Goal: Navigation & Orientation: Find specific page/section

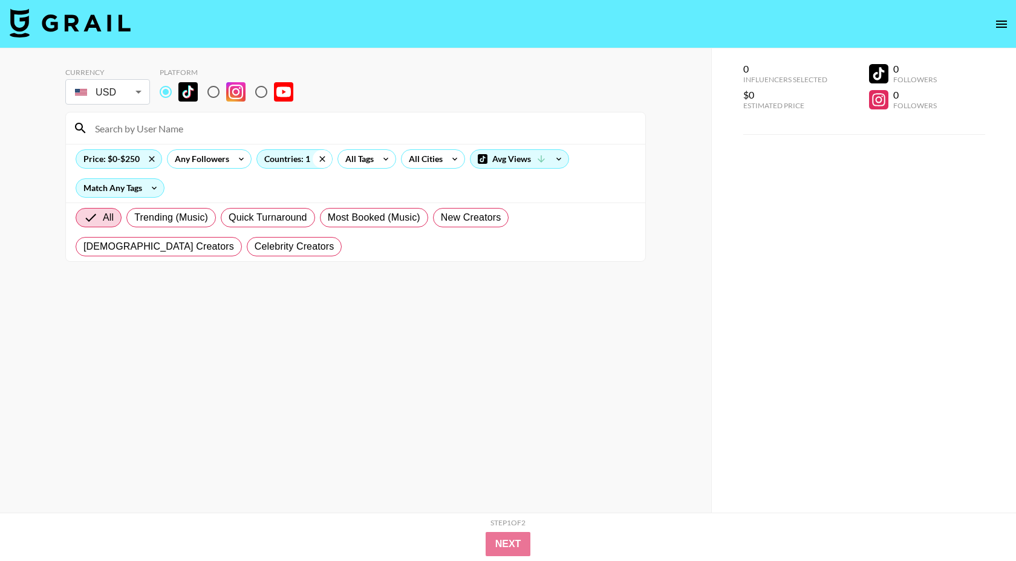
click at [322, 152] on icon at bounding box center [322, 159] width 19 height 18
click at [370, 161] on div "All Tags" at bounding box center [357, 159] width 38 height 18
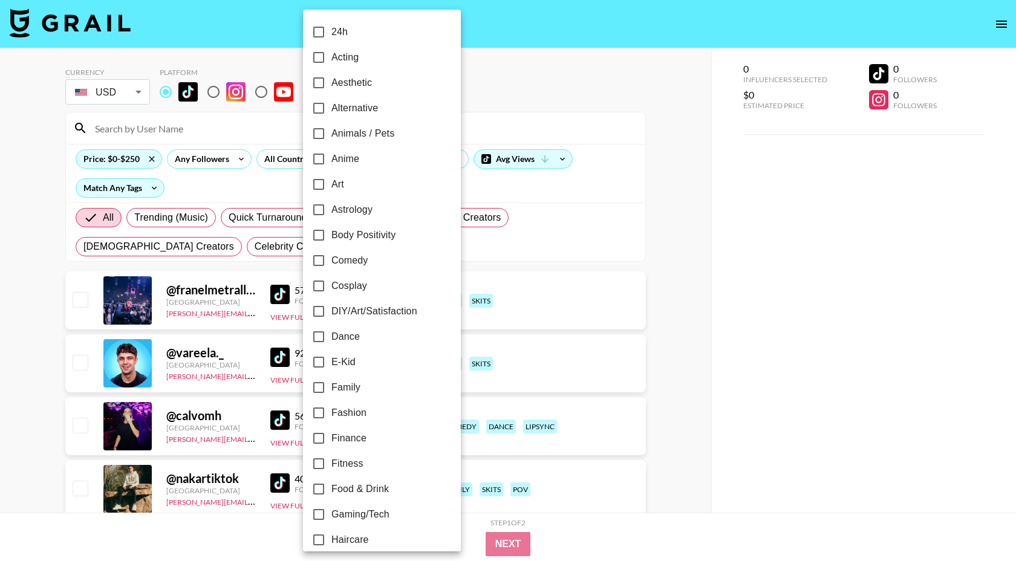
scroll to position [49, 0]
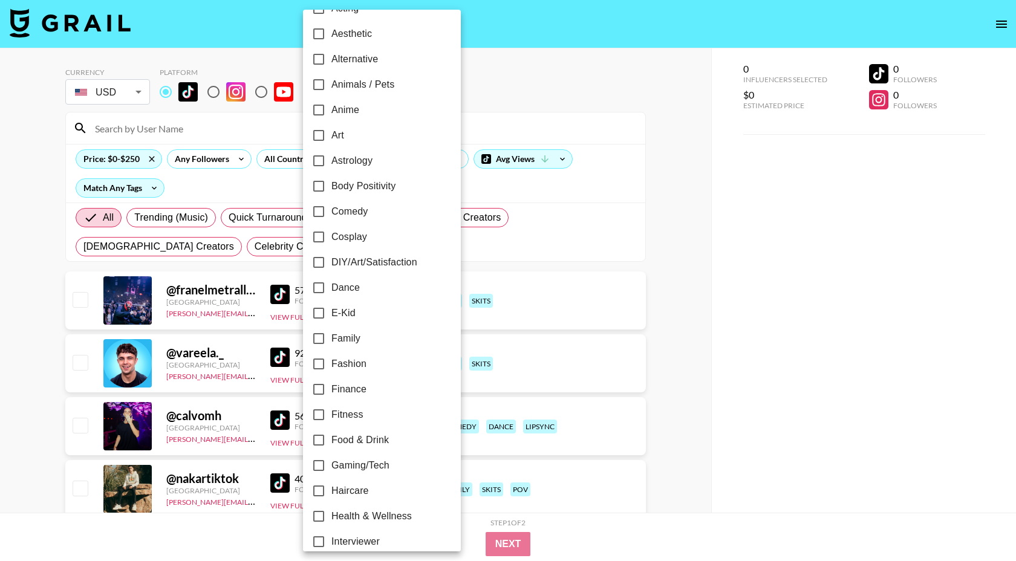
click at [356, 342] on span "Family" at bounding box center [345, 338] width 29 height 15
click at [331, 342] on input "Family" at bounding box center [318, 338] width 25 height 25
checkbox input "true"
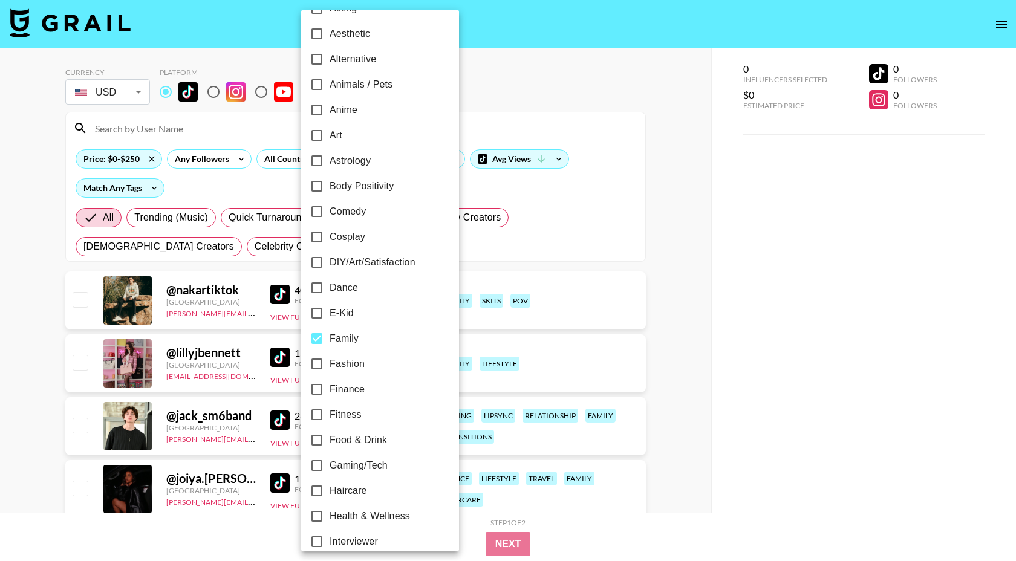
click at [521, 87] on div at bounding box center [508, 280] width 1016 height 561
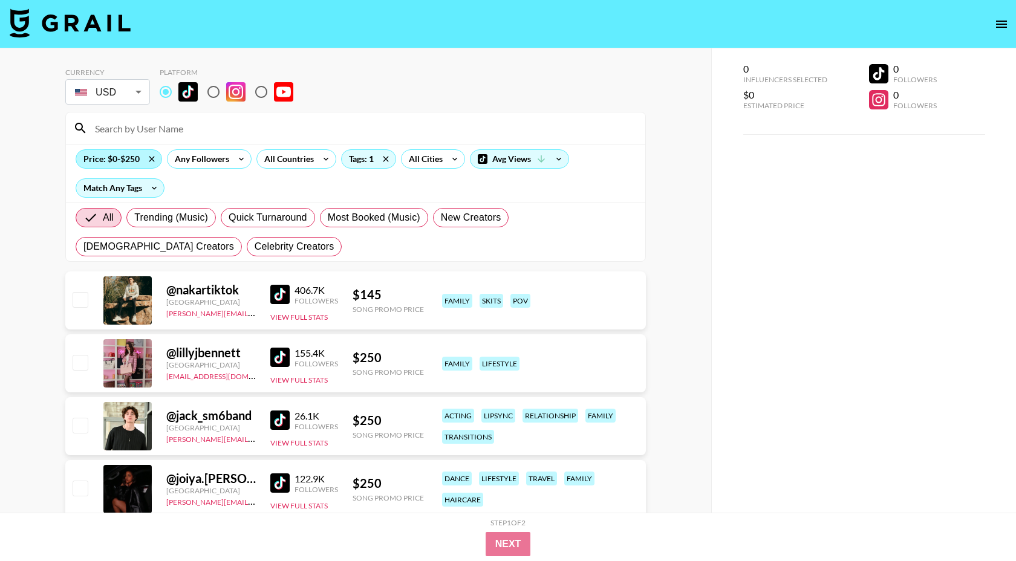
click at [108, 164] on div "Price: $0-$250" at bounding box center [118, 159] width 85 height 18
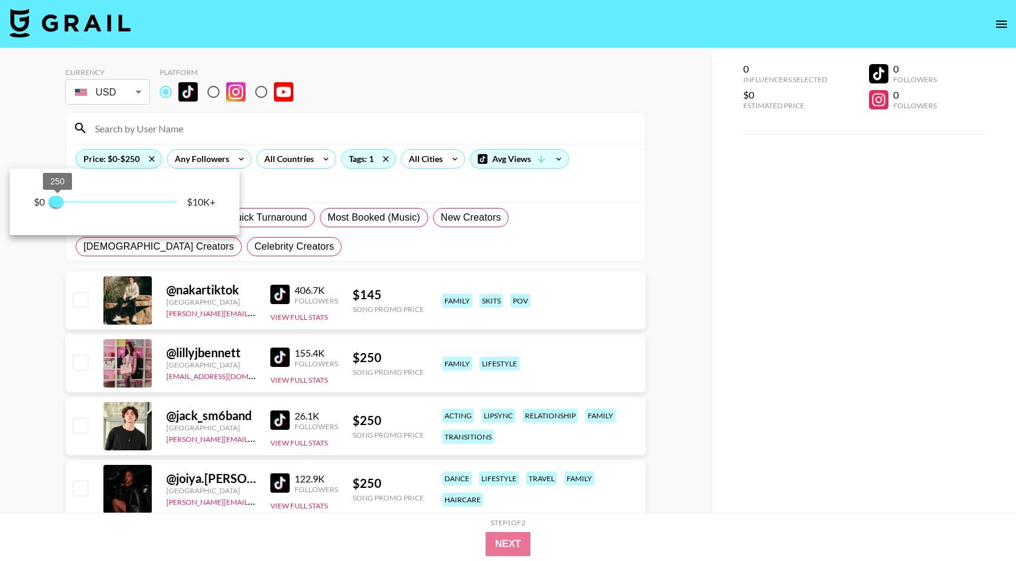
type input "500"
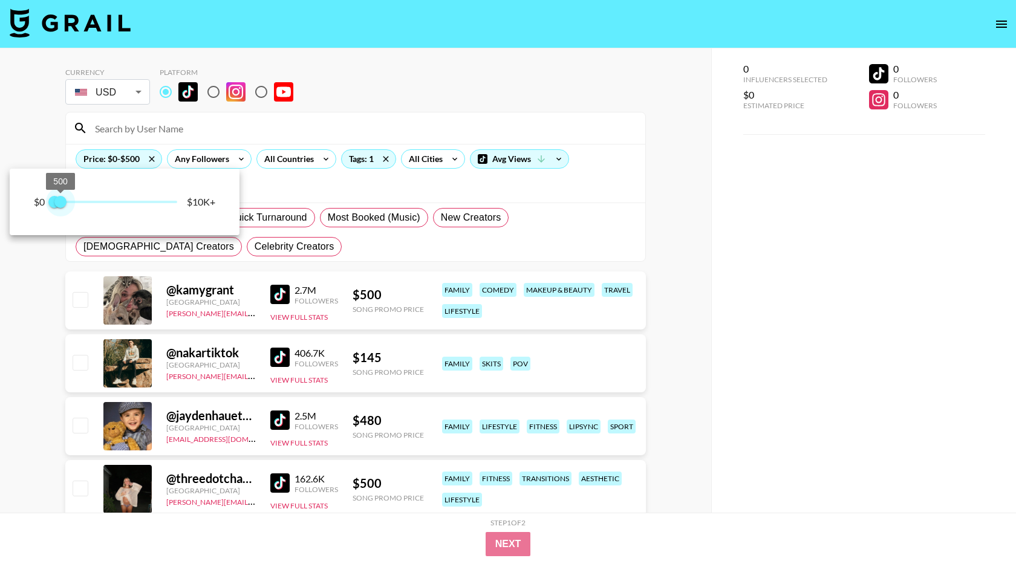
click at [61, 207] on span "500" at bounding box center [60, 202] width 12 height 12
click at [422, 96] on div at bounding box center [508, 280] width 1016 height 561
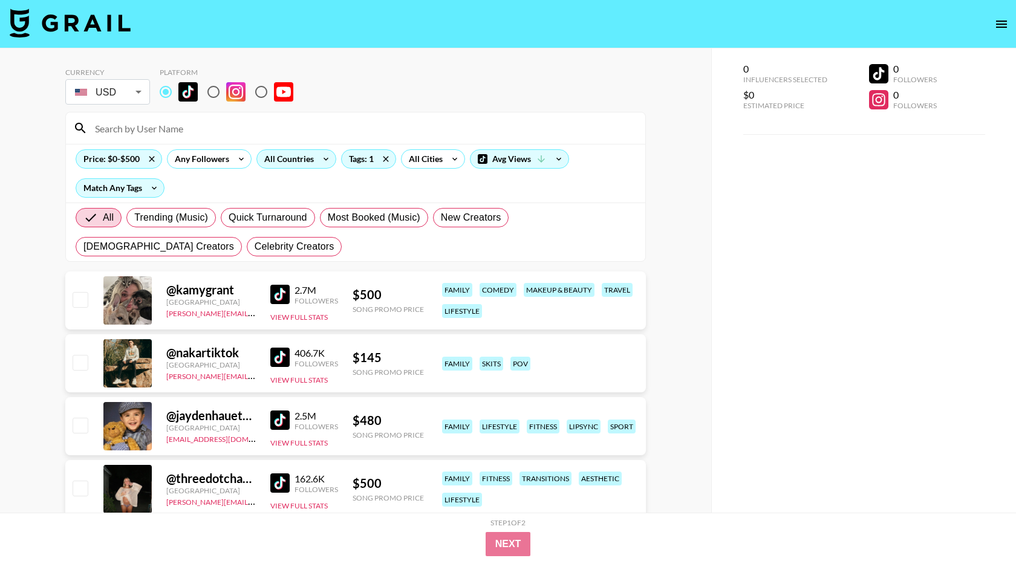
click at [299, 160] on div "All Countries" at bounding box center [286, 159] width 59 height 18
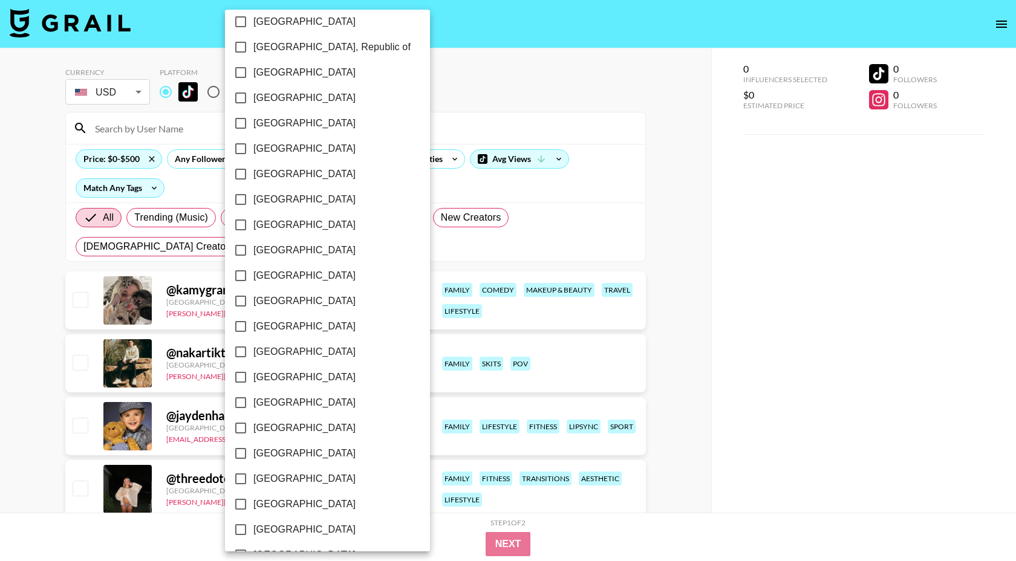
scroll to position [849, 0]
click at [275, 506] on span "[GEOGRAPHIC_DATA]" at bounding box center [304, 504] width 102 height 15
click at [253, 506] on input "[GEOGRAPHIC_DATA]" at bounding box center [240, 503] width 25 height 25
checkbox input "true"
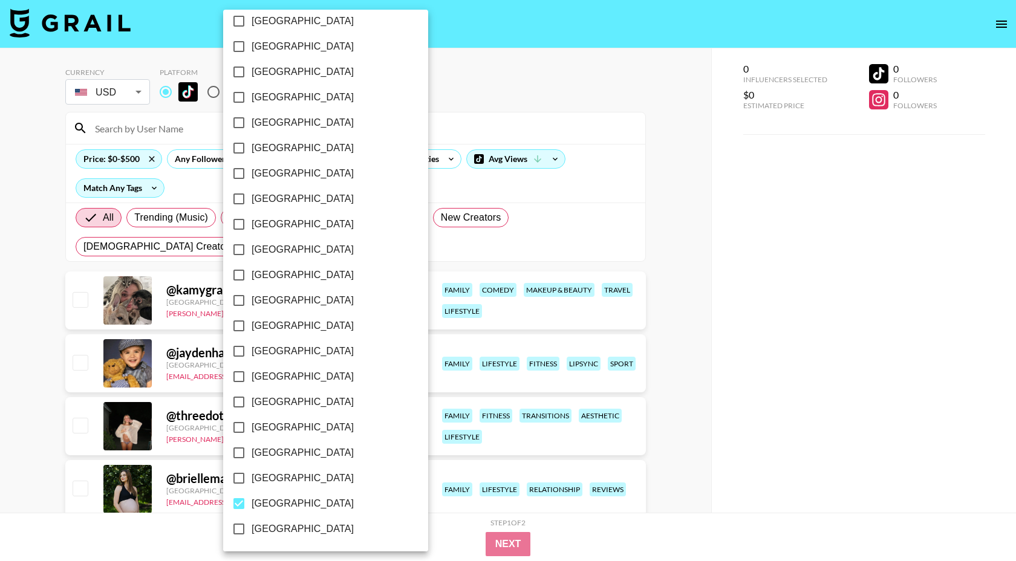
click at [506, 95] on div at bounding box center [508, 280] width 1016 height 561
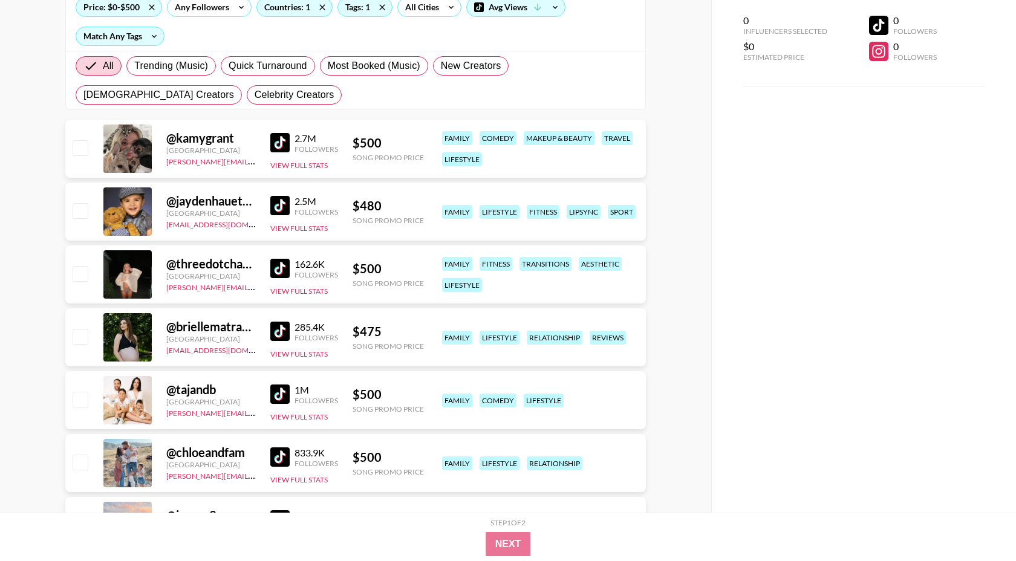
scroll to position [0, 0]
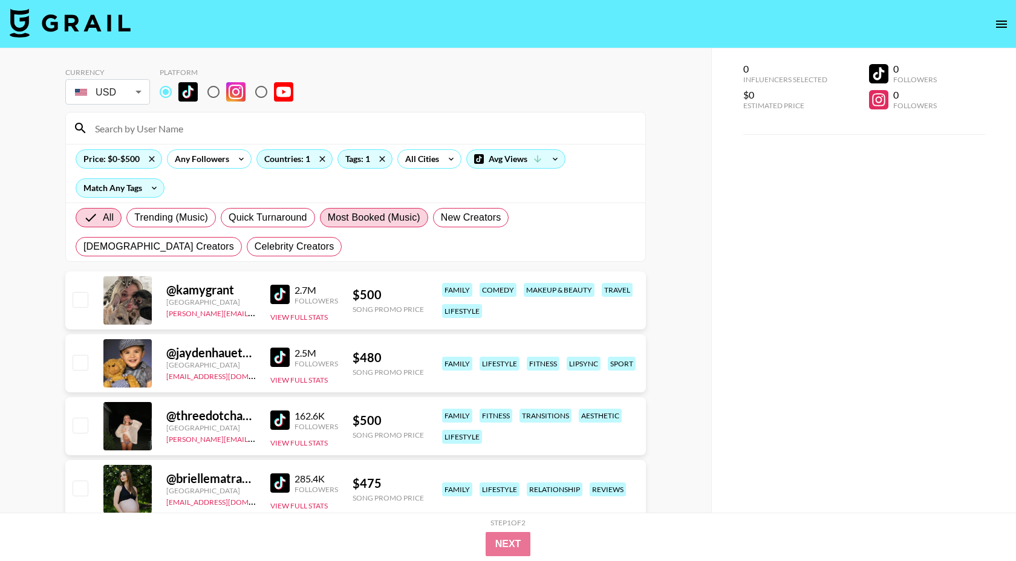
click at [345, 219] on span "Most Booked (Music)" at bounding box center [374, 217] width 93 height 15
click at [328, 218] on input "Most Booked (Music)" at bounding box center [328, 218] width 0 height 0
radio input "true"
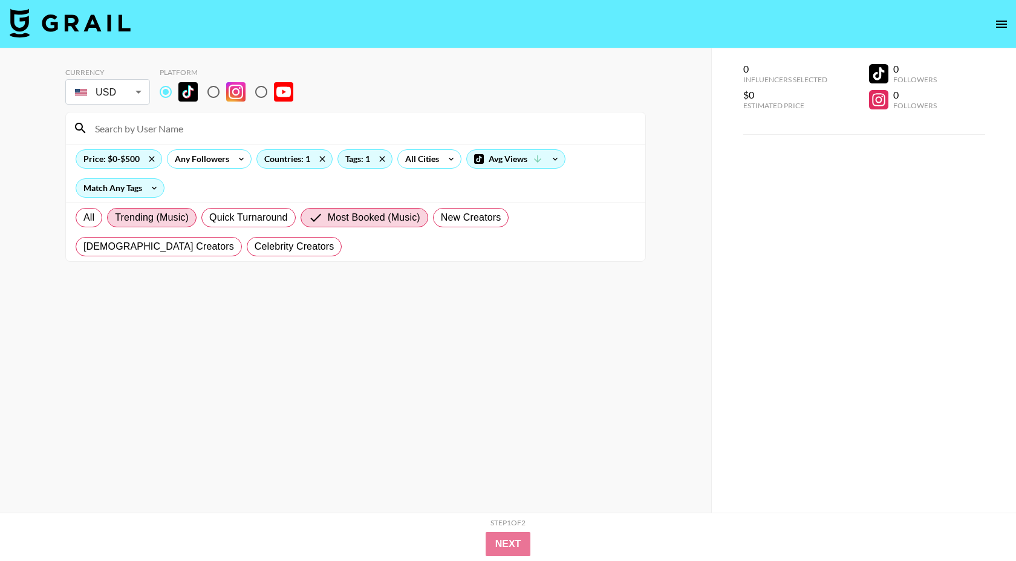
click at [85, 213] on span "All" at bounding box center [88, 217] width 11 height 15
click at [83, 218] on input "All" at bounding box center [83, 218] width 0 height 0
radio input "true"
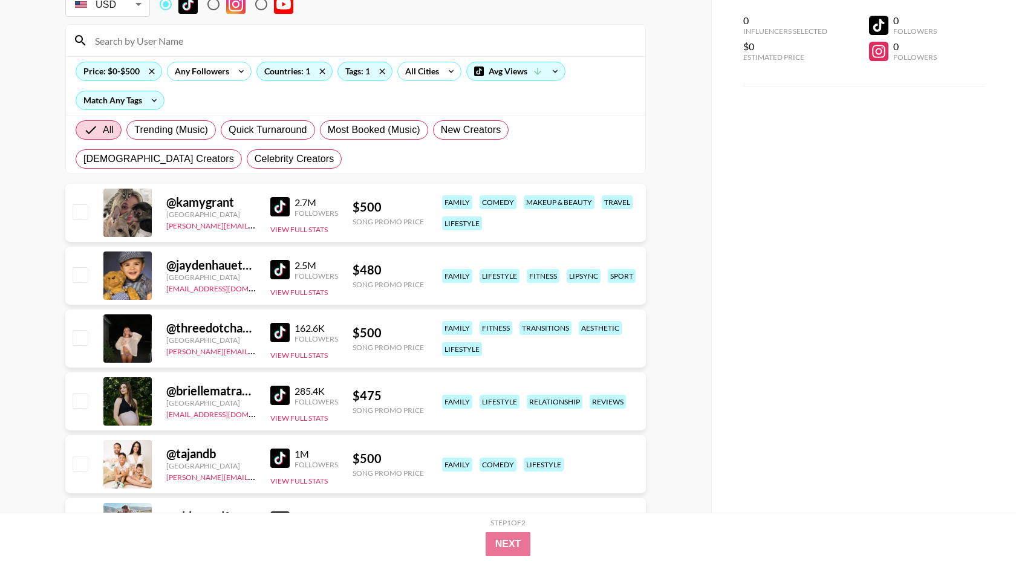
scroll to position [89, 0]
